Goal: Information Seeking & Learning: Check status

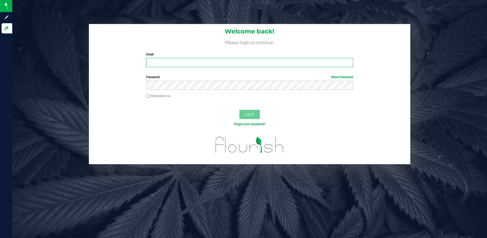
click at [186, 63] on input "Email" at bounding box center [249, 62] width 207 height 9
type input "[EMAIL_ADDRESS][DOMAIN_NAME]"
click at [240, 110] on button "Log In" at bounding box center [250, 114] width 20 height 9
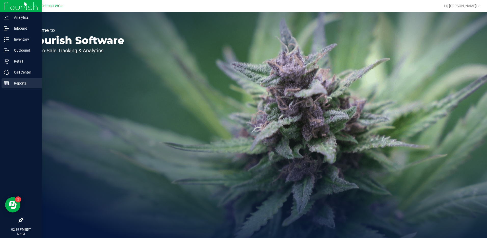
click at [13, 82] on p "Reports" at bounding box center [24, 83] width 31 height 6
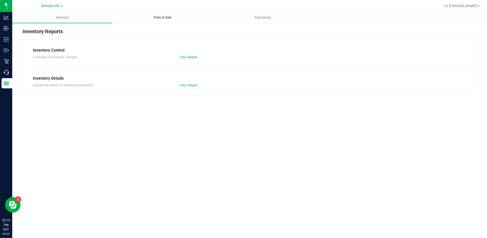
click at [162, 17] on span "Point of Sale" at bounding box center [163, 17] width 32 height 5
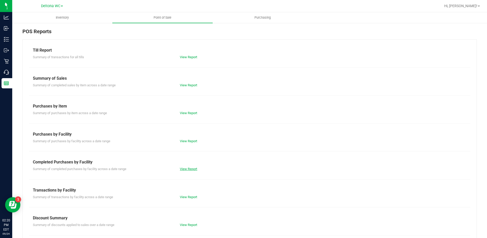
click at [192, 168] on link "View Report" at bounding box center [188, 169] width 17 height 4
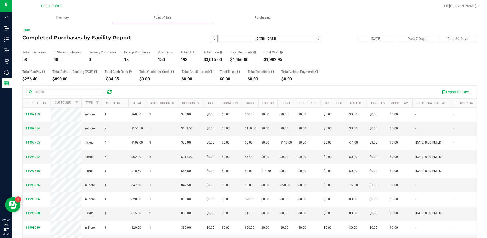
click at [213, 39] on span "select" at bounding box center [214, 38] width 4 height 4
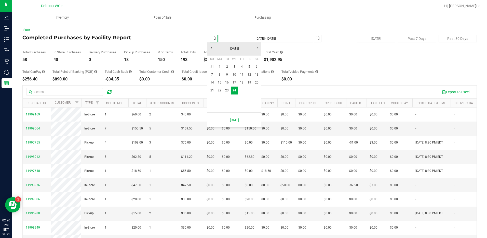
scroll to position [0, 13]
click at [213, 48] on link "[DATE]" at bounding box center [234, 49] width 55 height 8
click at [254, 80] on link "Aug" at bounding box center [253, 76] width 13 height 13
click at [250, 67] on link "1" at bounding box center [249, 67] width 7 height 8
type input "[DATE]"
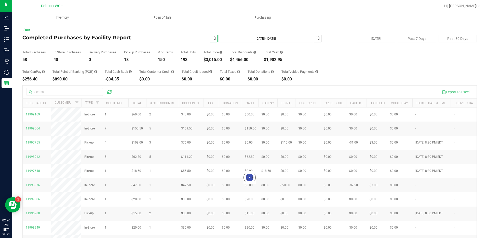
click at [318, 38] on span "select" at bounding box center [317, 38] width 7 height 7
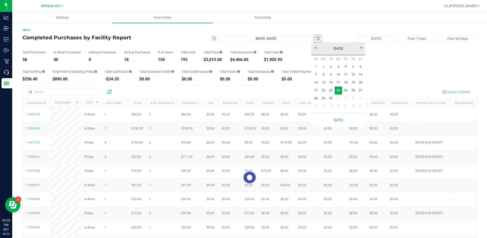
scroll to position [0, 13]
click at [316, 48] on link "[DATE]" at bounding box center [338, 49] width 55 height 8
click at [357, 77] on link "Aug" at bounding box center [357, 76] width 13 height 13
click at [316, 106] on link "31" at bounding box center [315, 106] width 7 height 8
type input "[DATE] - [DATE]"
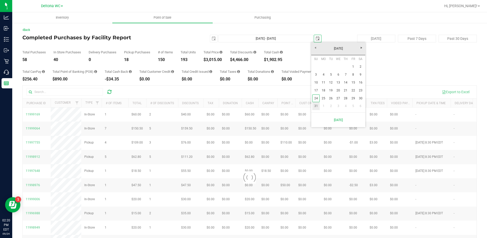
type input "[DATE]"
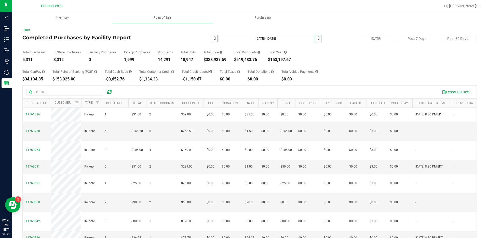
click at [212, 39] on span "select" at bounding box center [214, 38] width 4 height 4
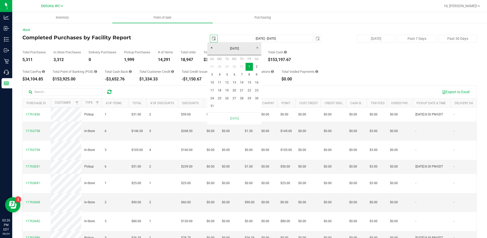
scroll to position [0, 13]
click at [214, 48] on link "[DATE]" at bounding box center [234, 49] width 55 height 8
click at [213, 48] on link "2025" at bounding box center [234, 49] width 55 height 8
click at [239, 77] on link "2025" at bounding box center [240, 76] width 13 height 13
click at [218, 61] on link "Jan" at bounding box center [214, 62] width 13 height 13
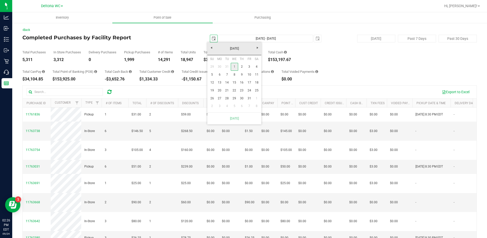
click at [233, 68] on link "1" at bounding box center [234, 67] width 7 height 8
type input "[DATE] - [DATE]"
type input "[DATE]"
